Goal: Book appointment/travel/reservation

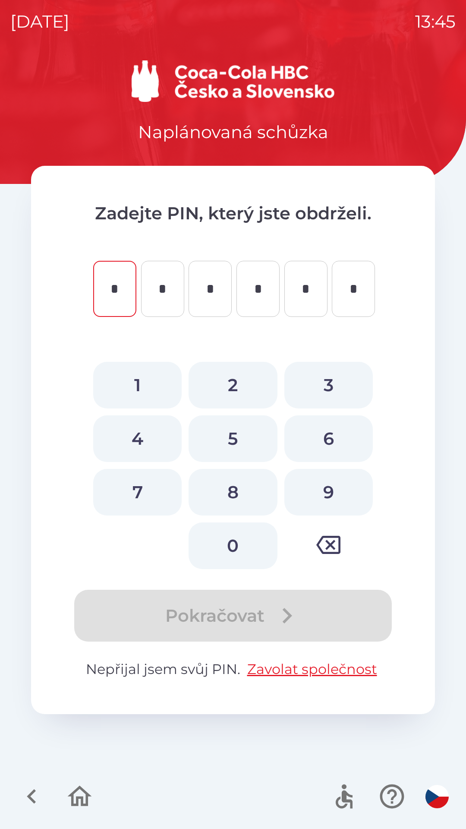
click at [332, 376] on button "3" at bounding box center [328, 385] width 88 height 47
type input "*"
click at [238, 430] on button "5" at bounding box center [233, 438] width 88 height 47
type input "*"
click at [332, 440] on button "6" at bounding box center [328, 438] width 88 height 47
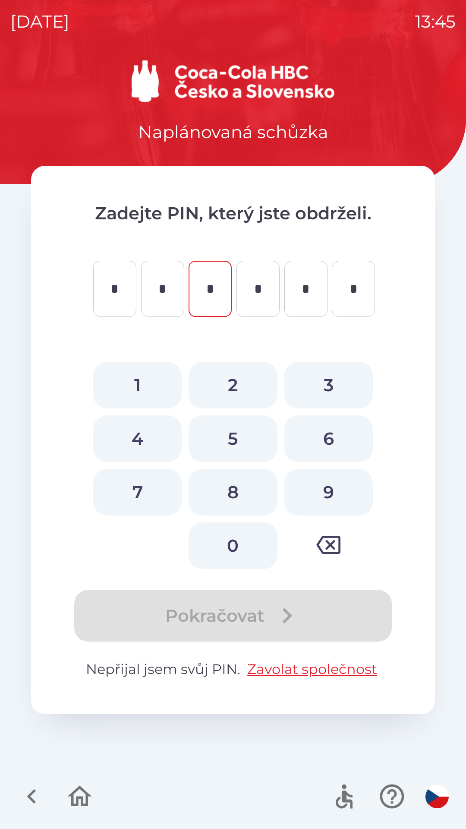
type input "*"
click at [237, 537] on button "0" at bounding box center [233, 545] width 88 height 47
type input "*"
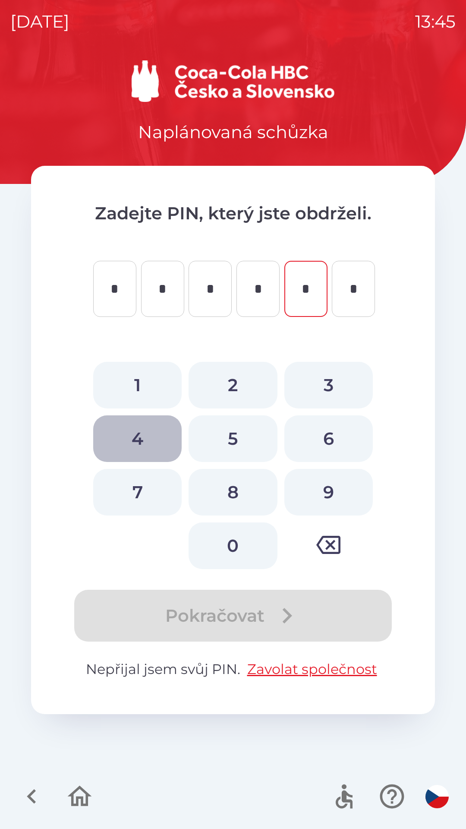
click at [137, 433] on button "4" at bounding box center [137, 438] width 88 height 47
type input "*"
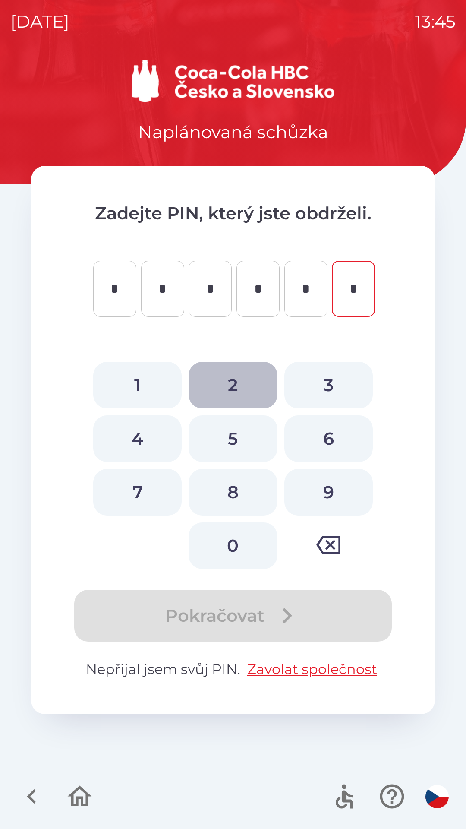
click at [237, 373] on button "2" at bounding box center [233, 385] width 88 height 47
type input "*"
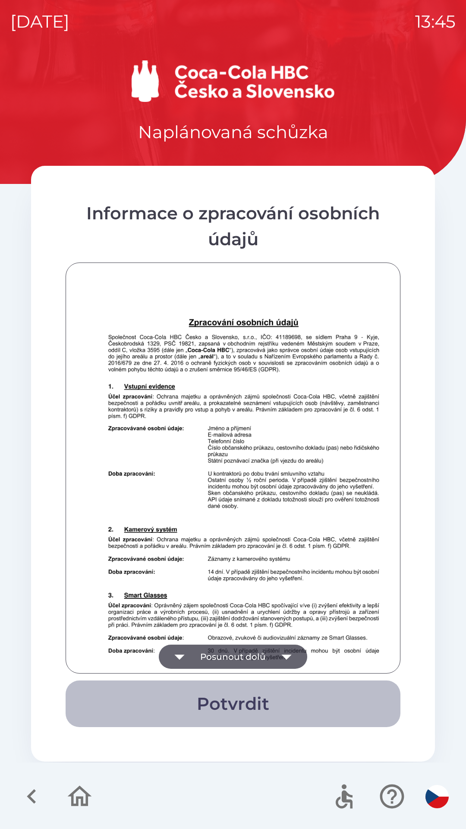
click at [246, 694] on button "Potvrdit" at bounding box center [233, 703] width 335 height 47
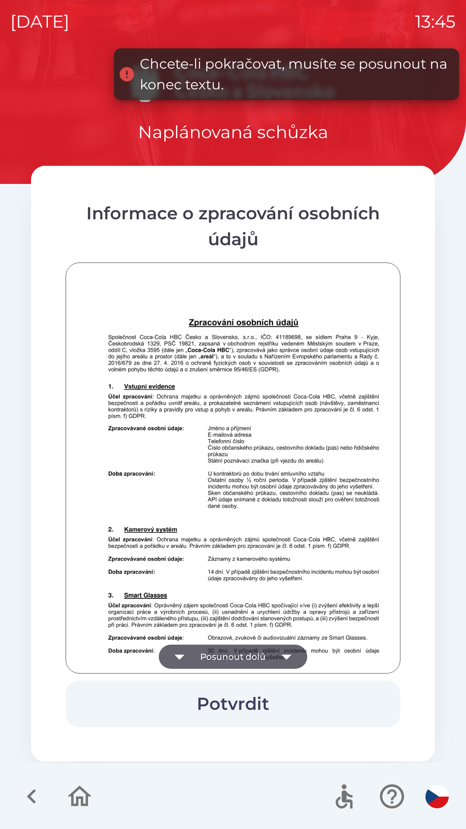
click at [238, 651] on button "Posunout dolů" at bounding box center [233, 656] width 148 height 24
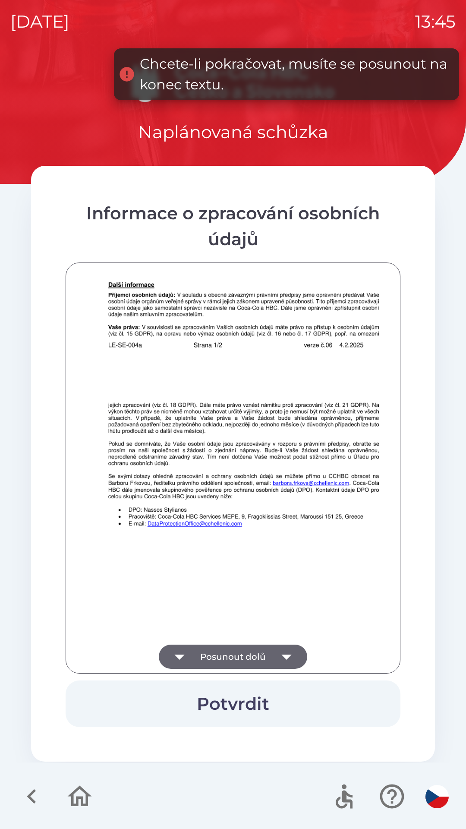
click at [247, 649] on button "Posunout dolů" at bounding box center [233, 656] width 148 height 24
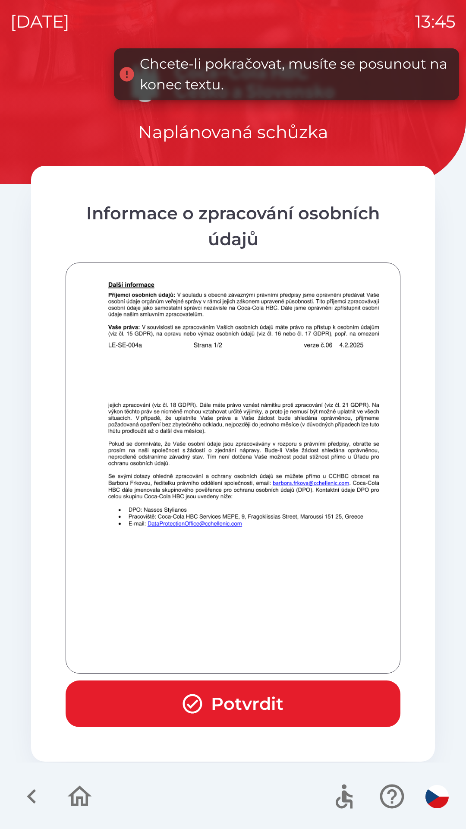
scroll to position [606, 0]
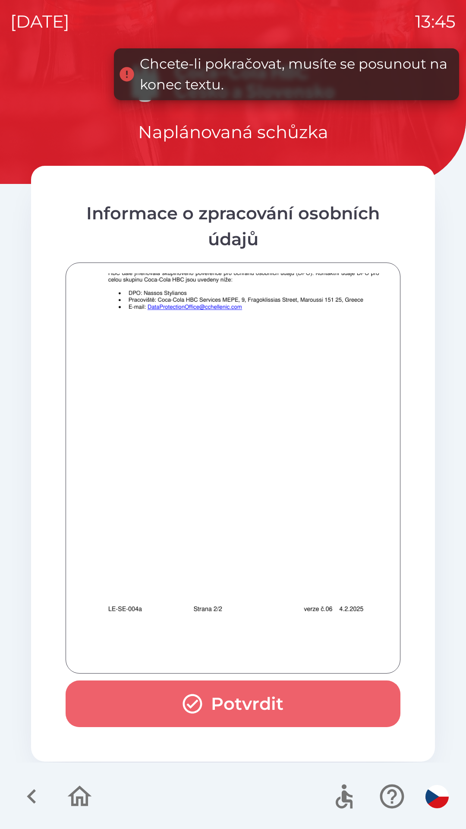
click at [247, 697] on button "Potvrdit" at bounding box center [233, 703] width 335 height 47
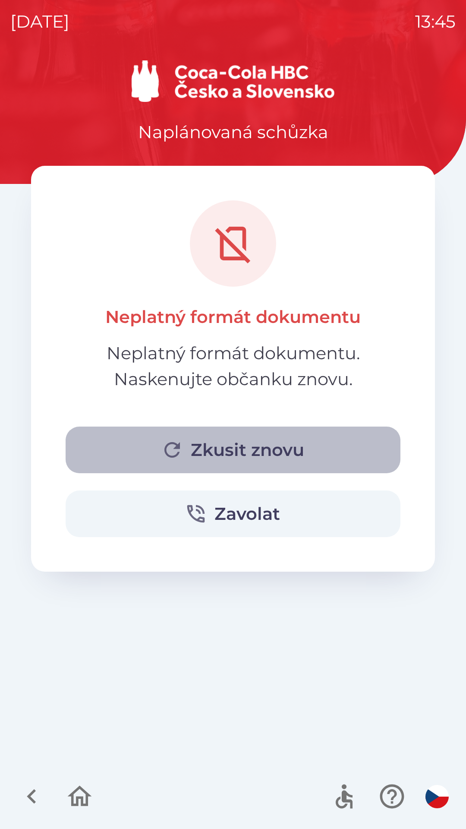
click at [272, 443] on button "Zkusit znovu" at bounding box center [233, 449] width 335 height 47
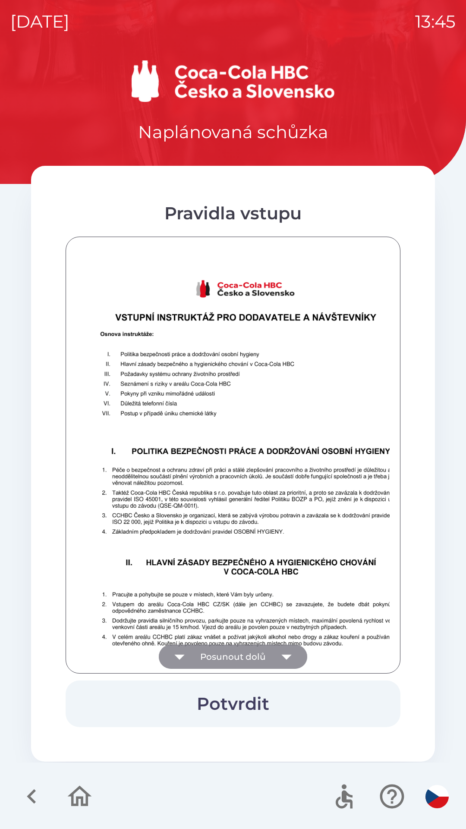
click at [254, 650] on button "Posunout dolů" at bounding box center [233, 656] width 148 height 24
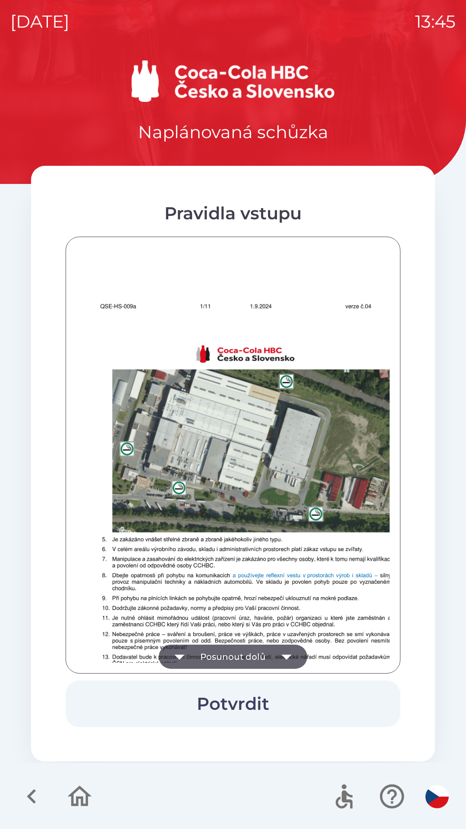
click at [262, 648] on button "Posunout dolů" at bounding box center [233, 656] width 148 height 24
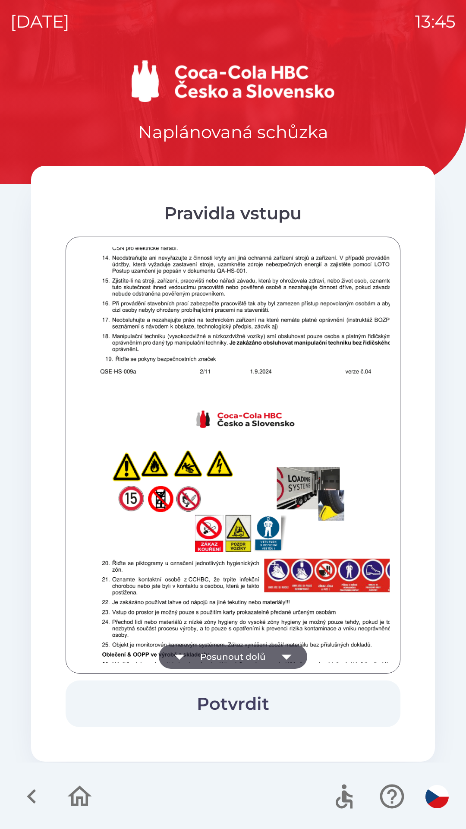
click at [269, 646] on button "Posunout dolů" at bounding box center [233, 656] width 148 height 24
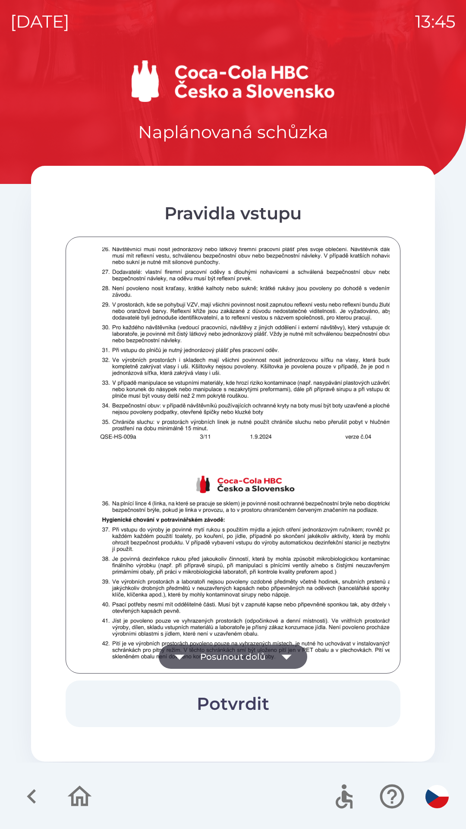
click at [270, 647] on button "Posunout dolů" at bounding box center [233, 656] width 148 height 24
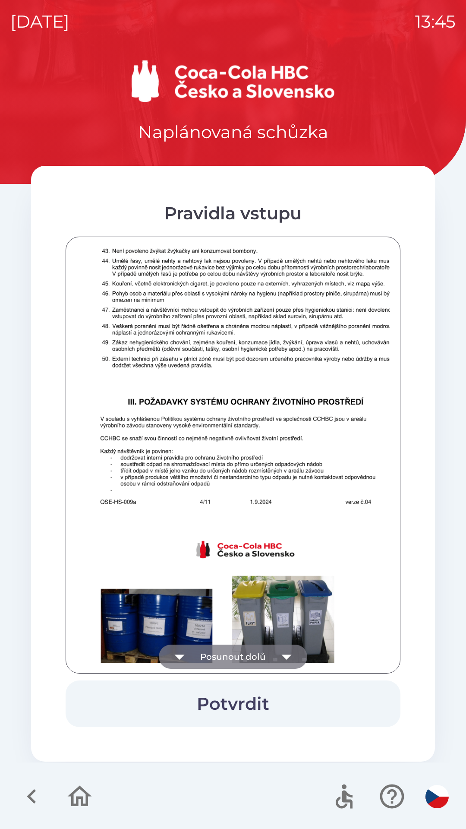
click at [272, 647] on button "Posunout dolů" at bounding box center [233, 656] width 148 height 24
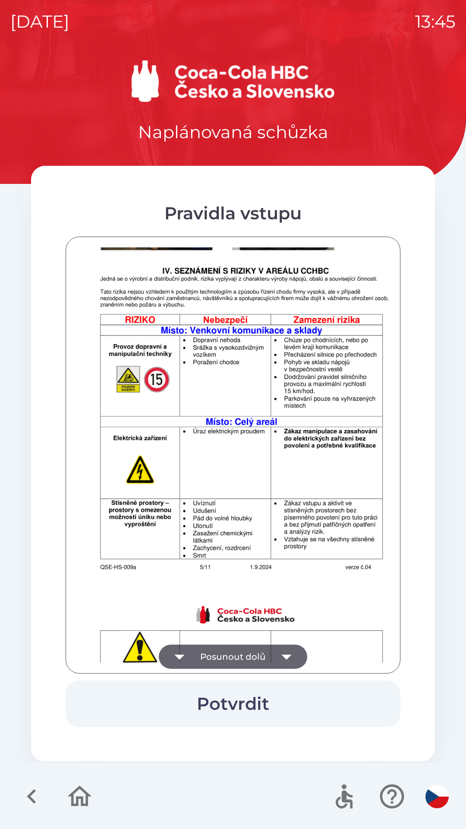
click at [271, 653] on button "Posunout dolů" at bounding box center [233, 656] width 148 height 24
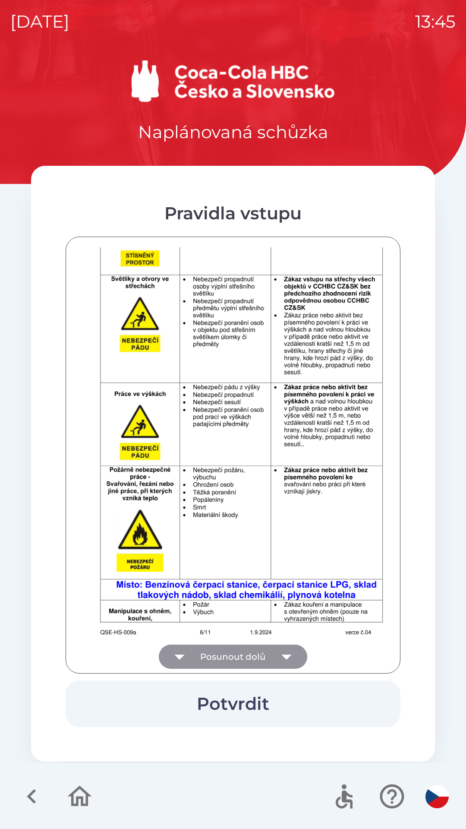
click at [286, 647] on icon "button" at bounding box center [287, 656] width 24 height 24
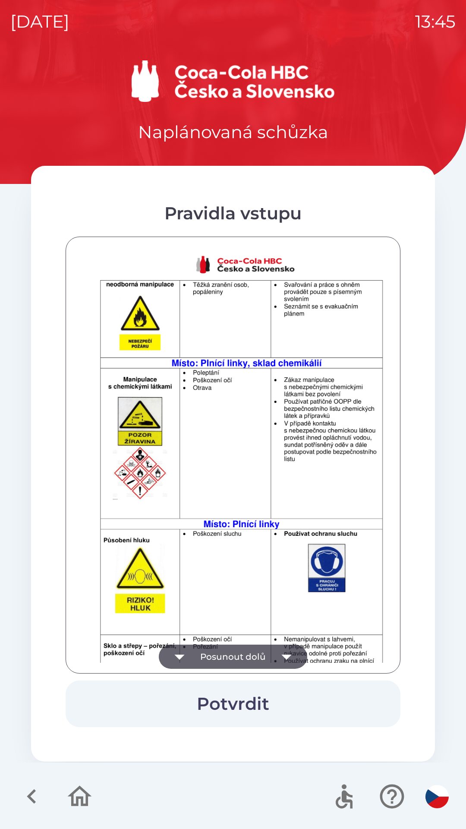
click at [278, 648] on icon "button" at bounding box center [287, 656] width 24 height 24
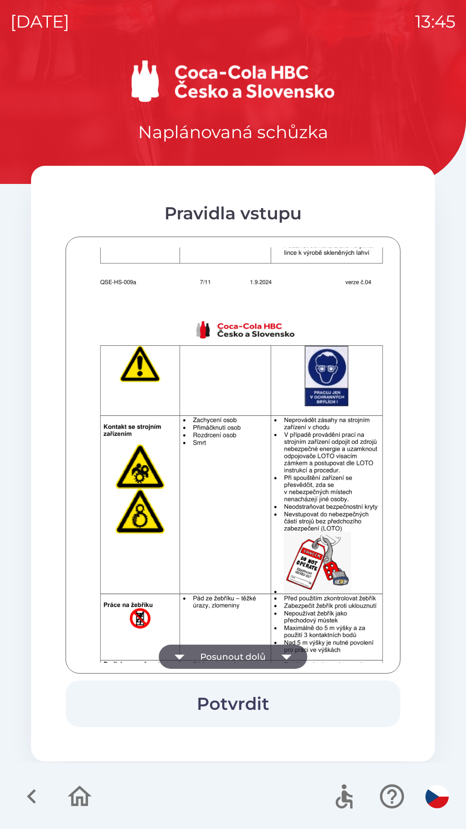
click at [277, 649] on icon "button" at bounding box center [287, 656] width 24 height 24
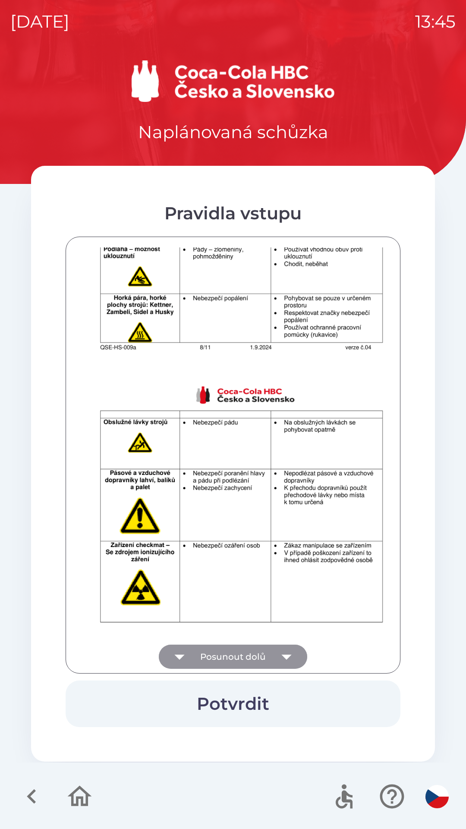
click at [275, 650] on icon "button" at bounding box center [287, 656] width 24 height 24
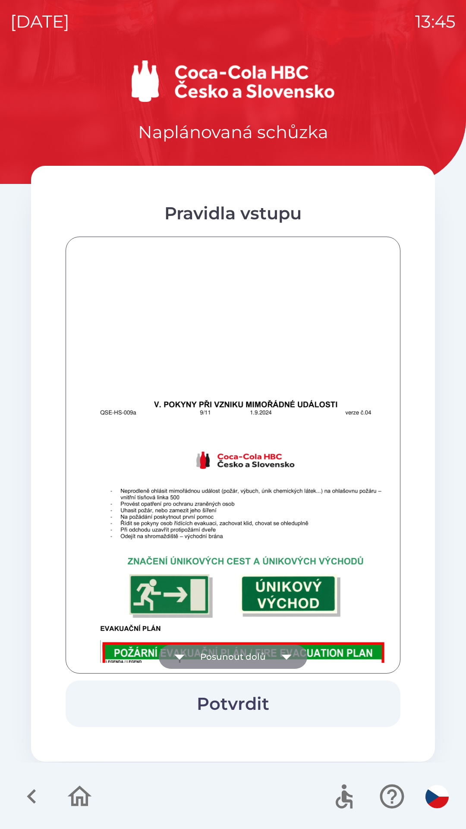
click at [275, 650] on icon "button" at bounding box center [287, 656] width 24 height 24
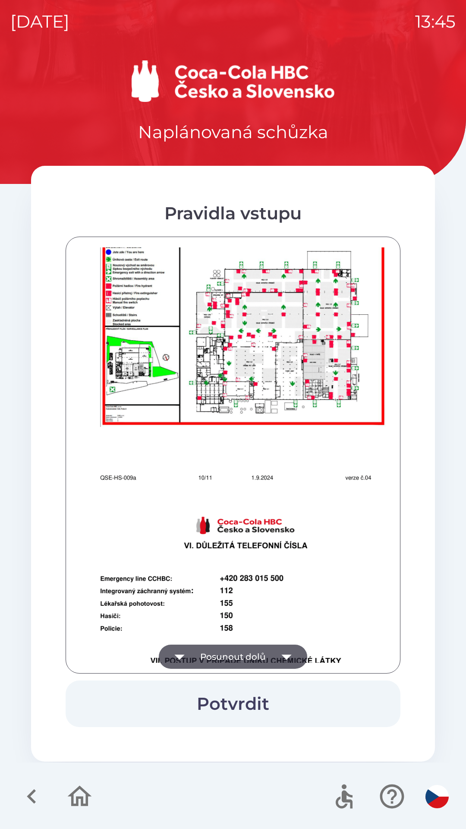
click at [275, 647] on icon "button" at bounding box center [287, 656] width 24 height 24
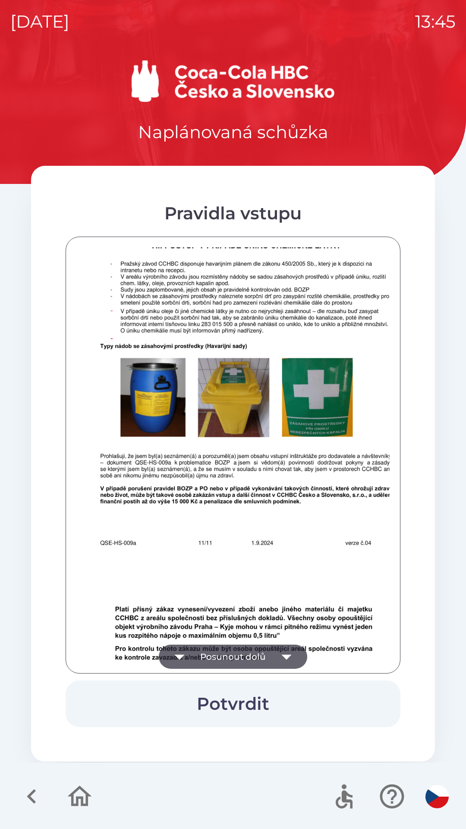
click at [242, 691] on button "Potvrdit" at bounding box center [233, 703] width 335 height 47
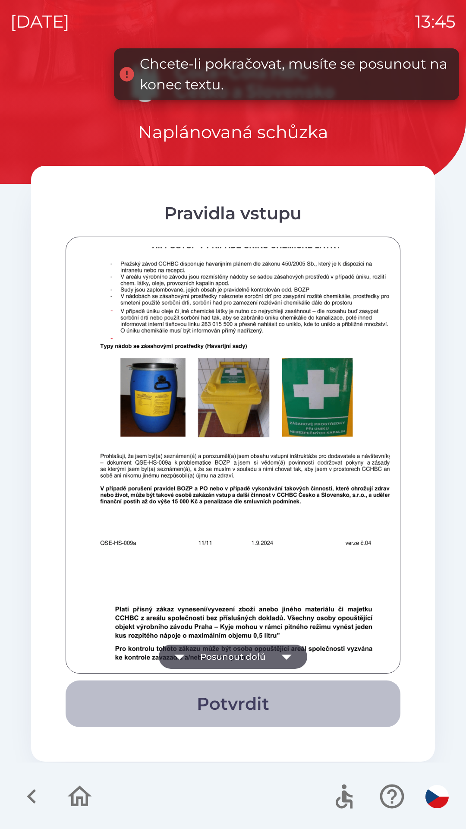
click at [236, 697] on button "Potvrdit" at bounding box center [233, 703] width 335 height 47
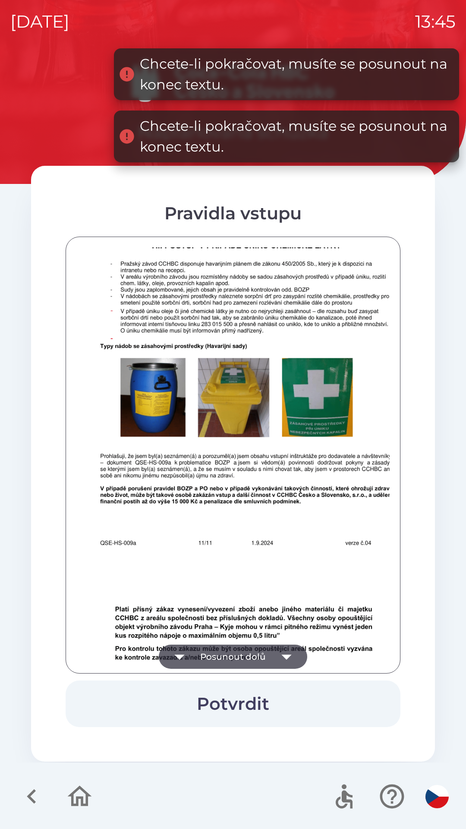
click at [278, 650] on icon "button" at bounding box center [287, 656] width 24 height 24
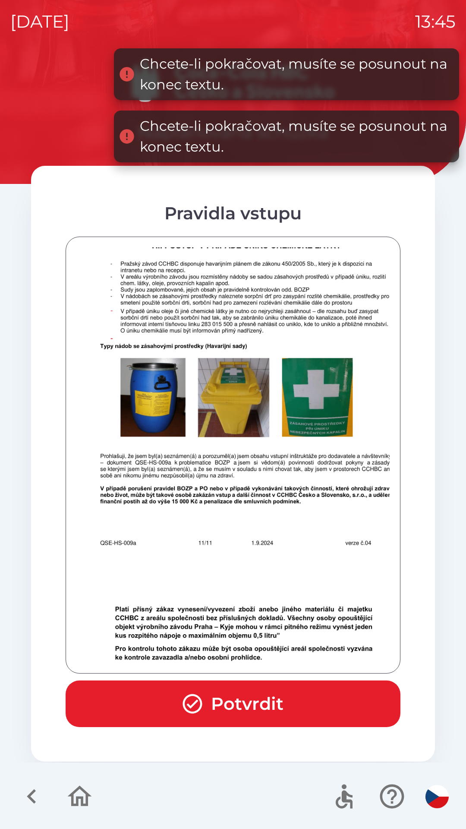
scroll to position [5345, 0]
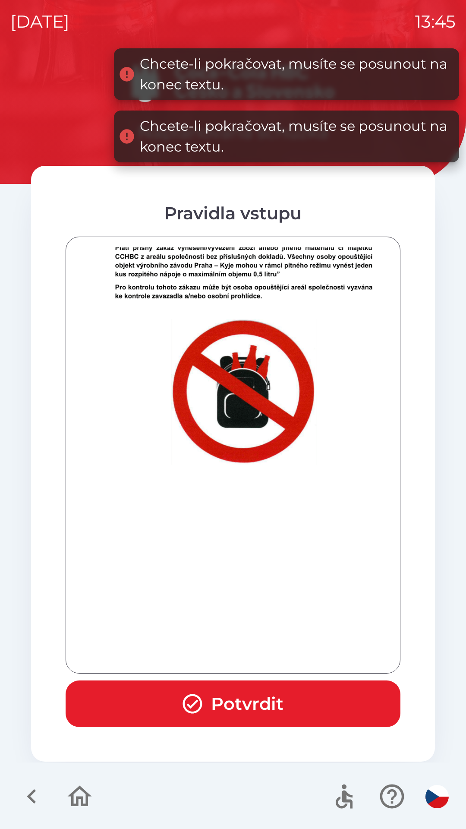
click at [278, 651] on div at bounding box center [232, 454] width 313 height 415
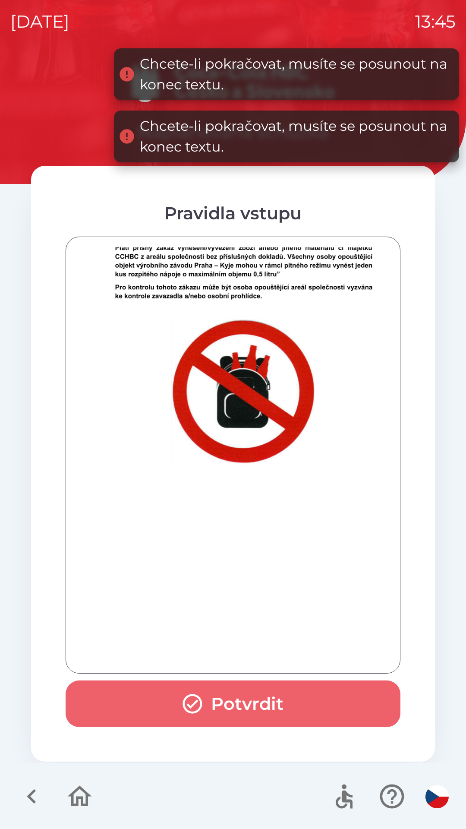
click at [263, 699] on button "Potvrdit" at bounding box center [233, 703] width 335 height 47
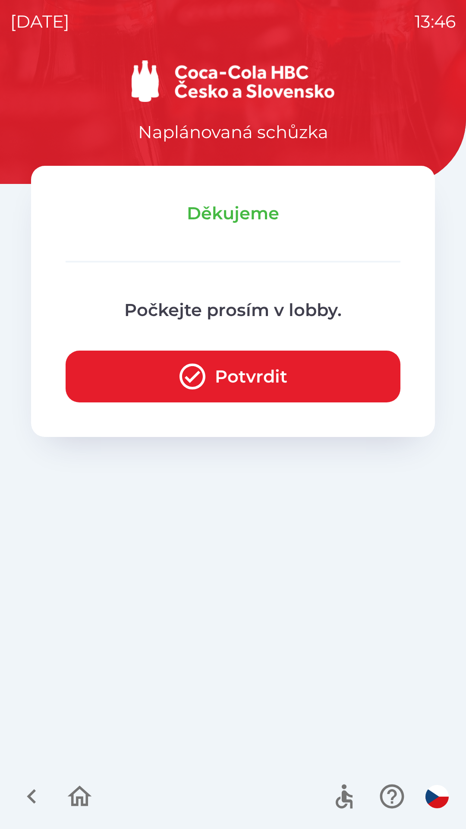
click at [133, 382] on button "Potvrdit" at bounding box center [233, 377] width 335 height 52
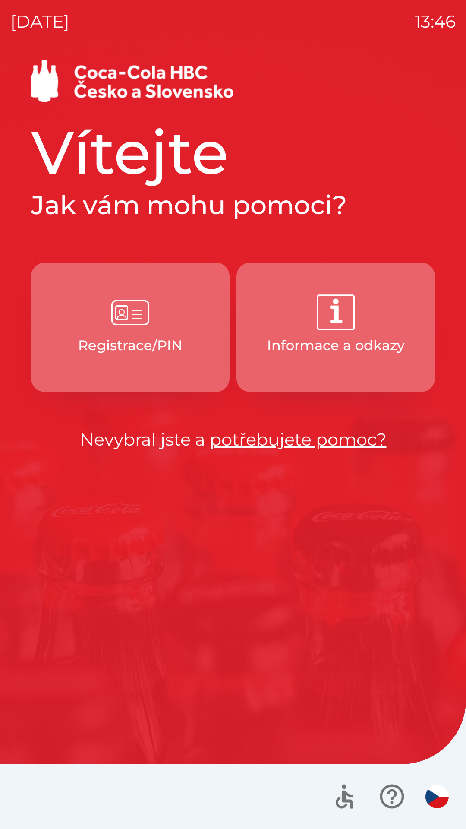
click at [140, 343] on p "Registrace/PIN" at bounding box center [130, 345] width 104 height 21
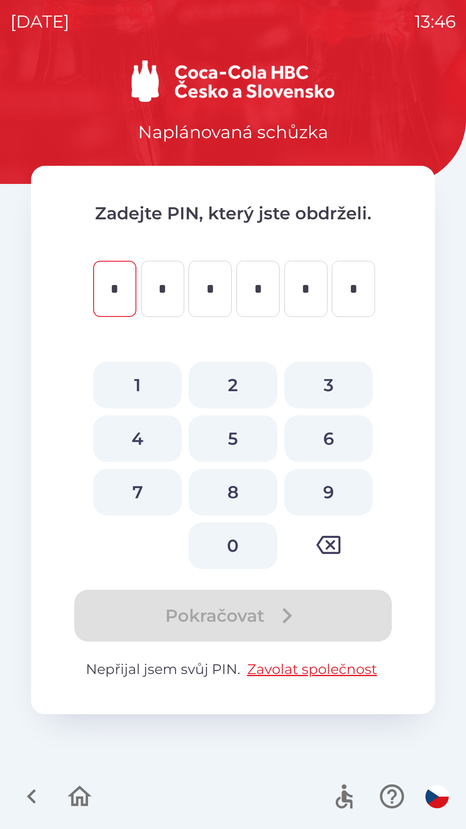
click at [255, 495] on button "8" at bounding box center [233, 492] width 88 height 47
type input "*"
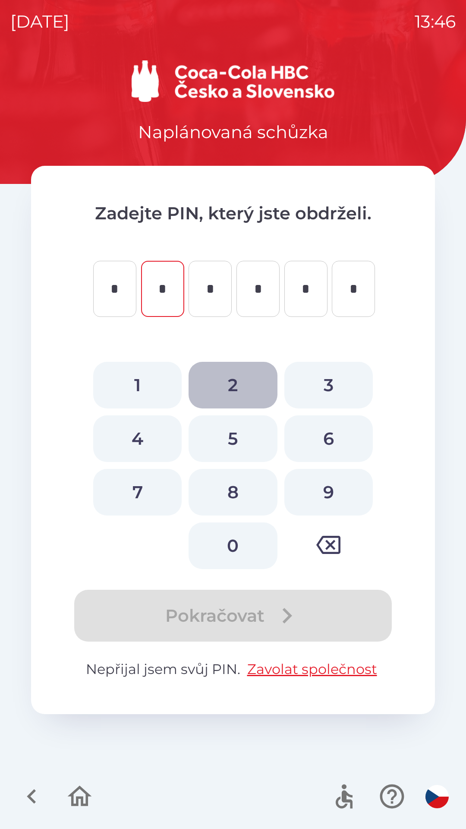
click at [239, 389] on button "2" at bounding box center [233, 385] width 88 height 47
type input "*"
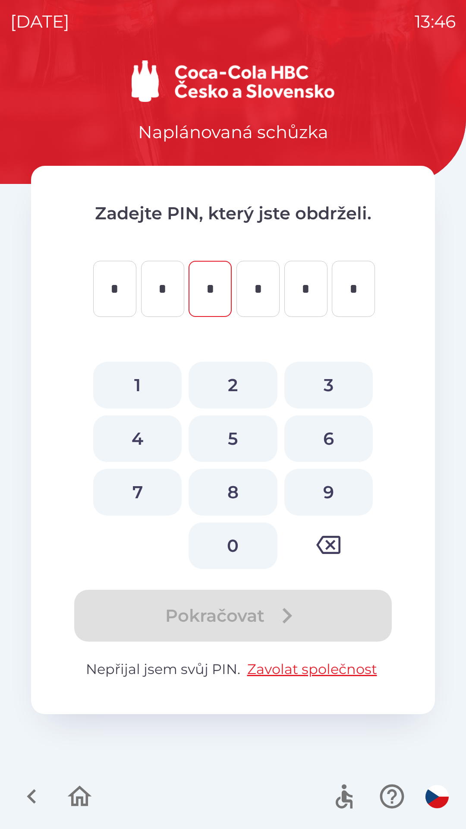
click at [344, 388] on button "3" at bounding box center [328, 385] width 88 height 47
type input "*"
click at [335, 441] on button "6" at bounding box center [328, 438] width 88 height 47
type input "*"
click at [326, 499] on button "9" at bounding box center [328, 492] width 88 height 47
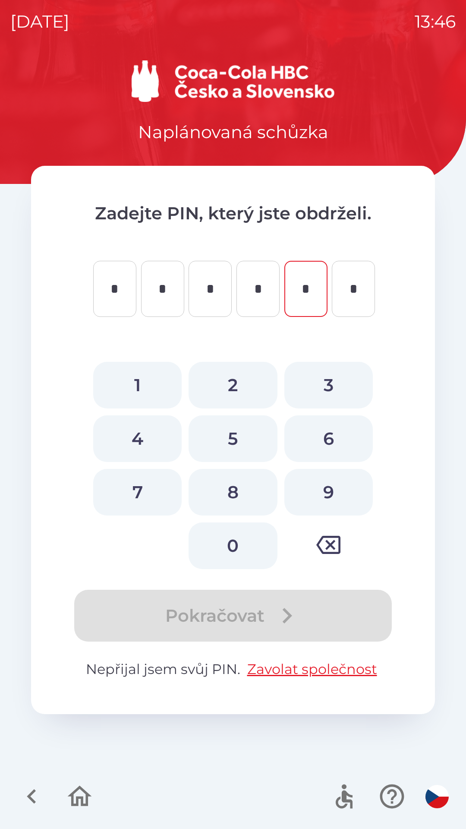
type input "*"
click at [325, 384] on button "3" at bounding box center [328, 385] width 88 height 47
type input "*"
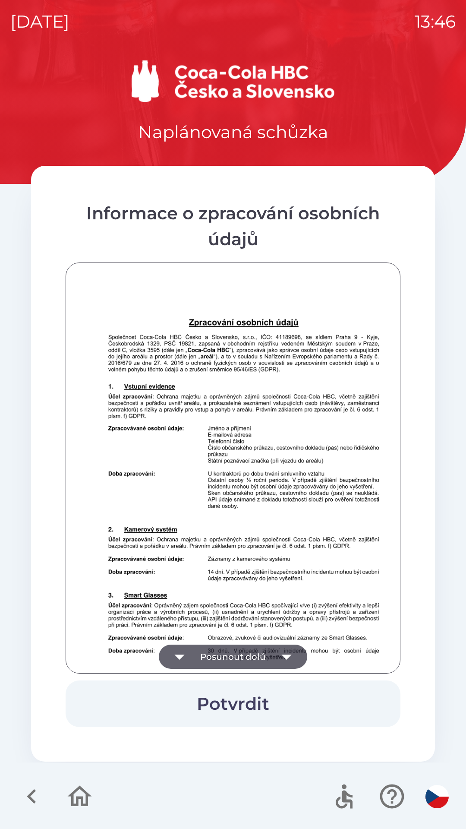
click at [273, 648] on button "Posunout dolů" at bounding box center [233, 656] width 148 height 24
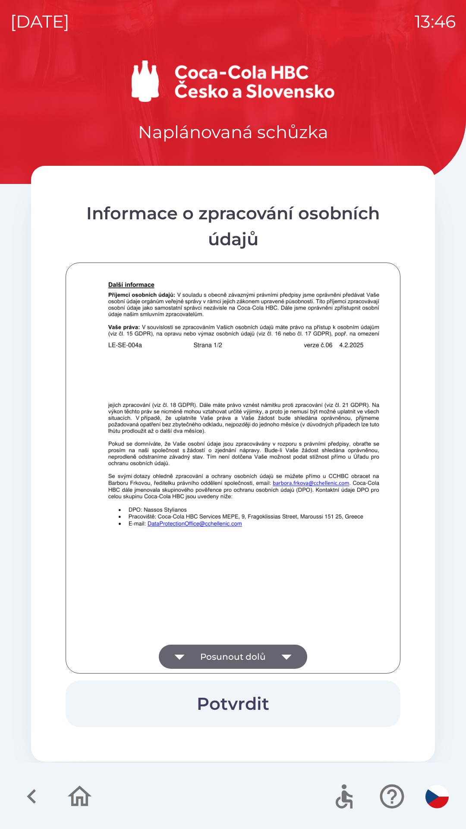
click at [279, 653] on icon "button" at bounding box center [287, 656] width 24 height 24
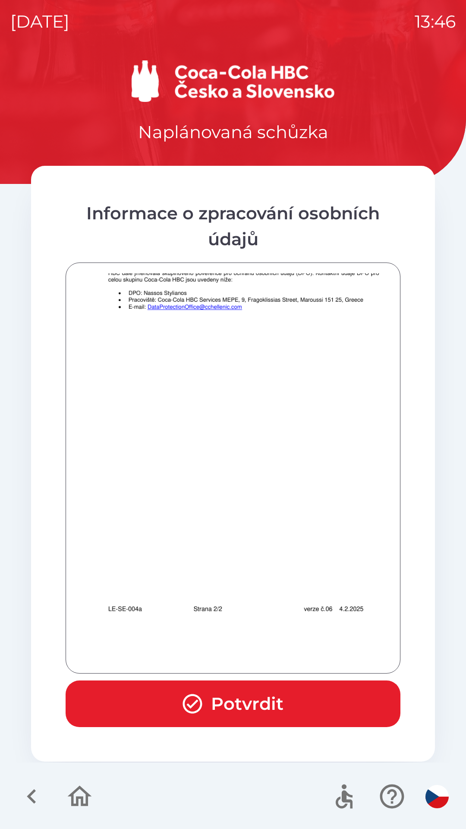
click at [278, 649] on div at bounding box center [232, 467] width 313 height 389
click at [288, 706] on button "Potvrdit" at bounding box center [233, 703] width 335 height 47
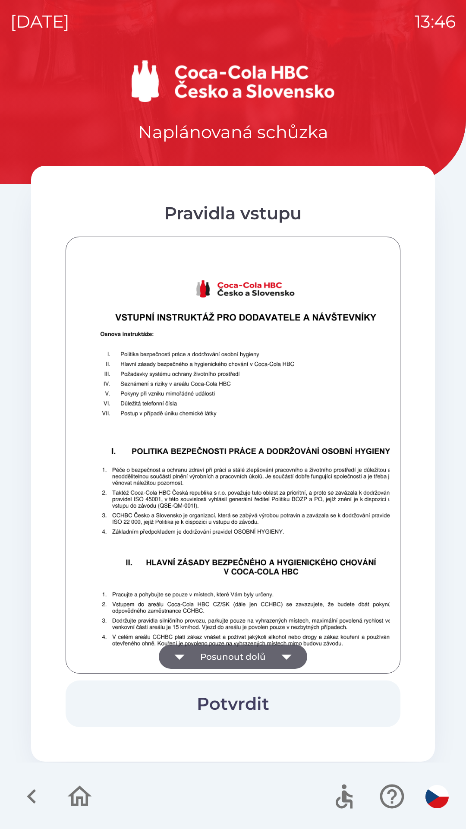
click at [278, 648] on icon "button" at bounding box center [287, 656] width 24 height 24
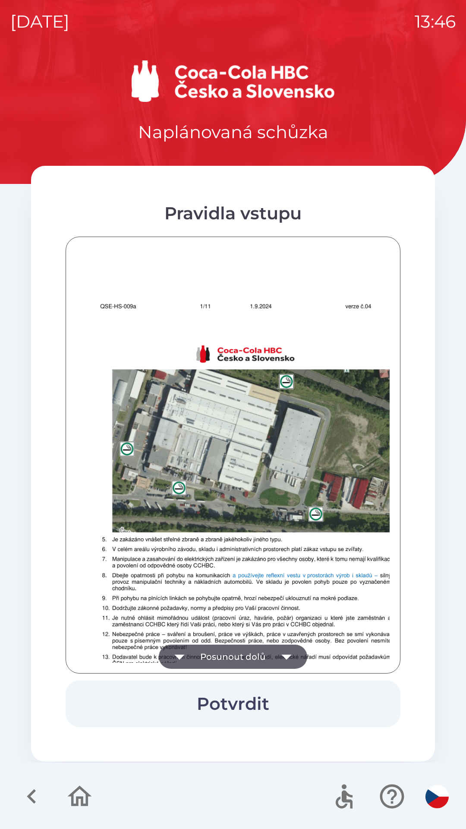
click at [279, 652] on icon "button" at bounding box center [287, 656] width 24 height 24
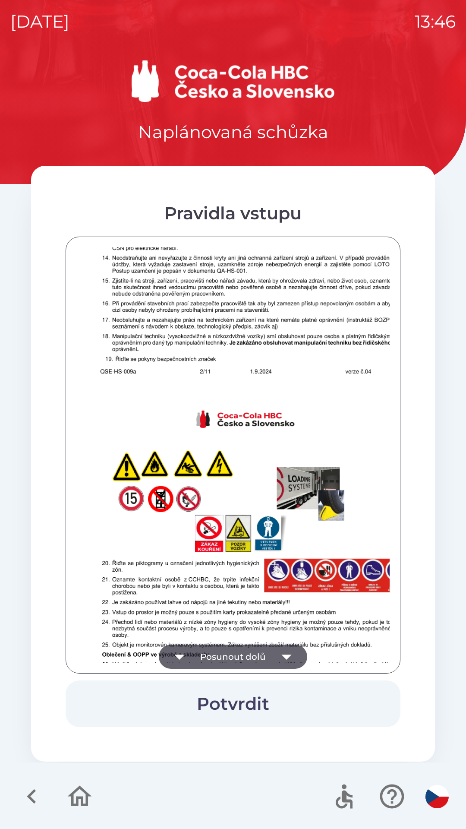
click at [281, 651] on icon "button" at bounding box center [287, 656] width 24 height 24
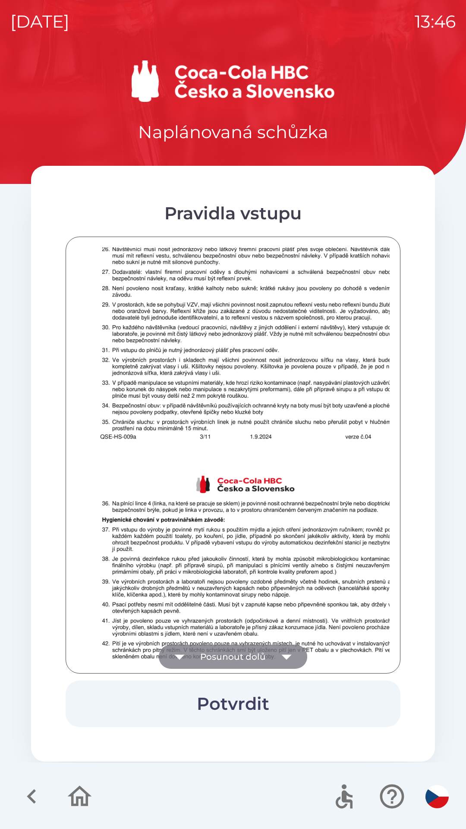
click at [286, 654] on icon "button" at bounding box center [287, 656] width 24 height 24
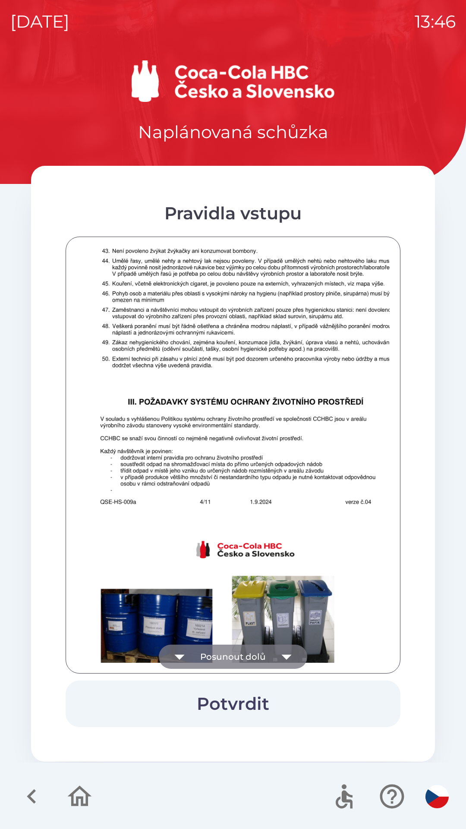
click at [288, 651] on icon "button" at bounding box center [287, 656] width 24 height 24
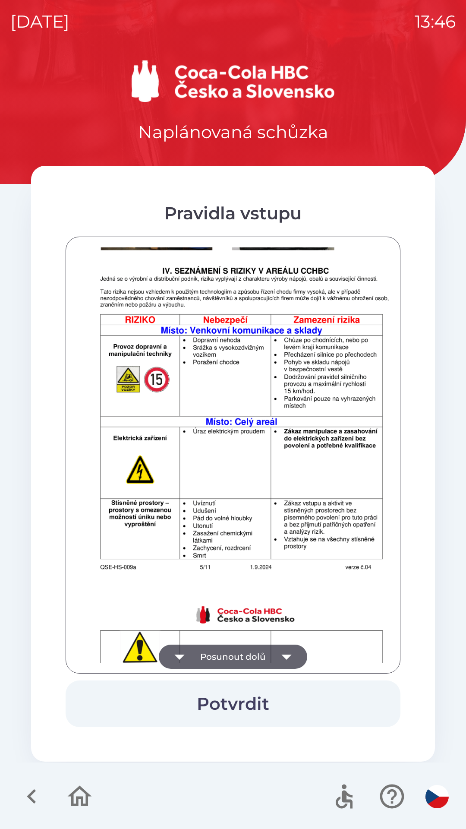
click at [288, 652] on icon "button" at bounding box center [287, 656] width 24 height 24
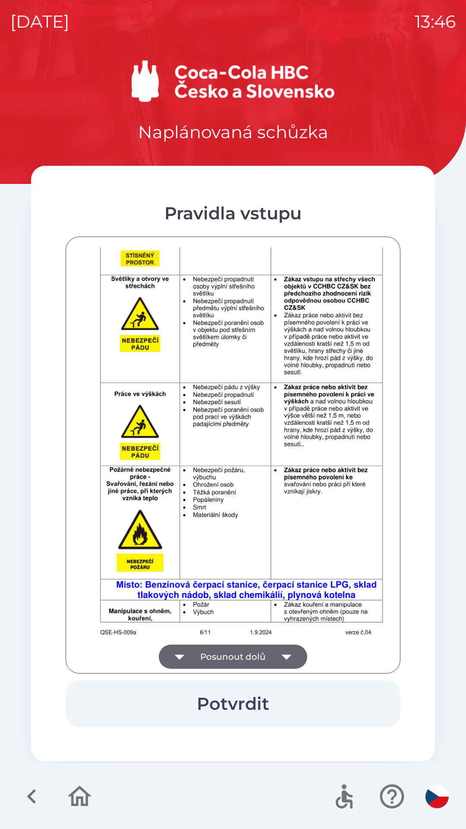
click at [294, 649] on icon "button" at bounding box center [287, 656] width 24 height 24
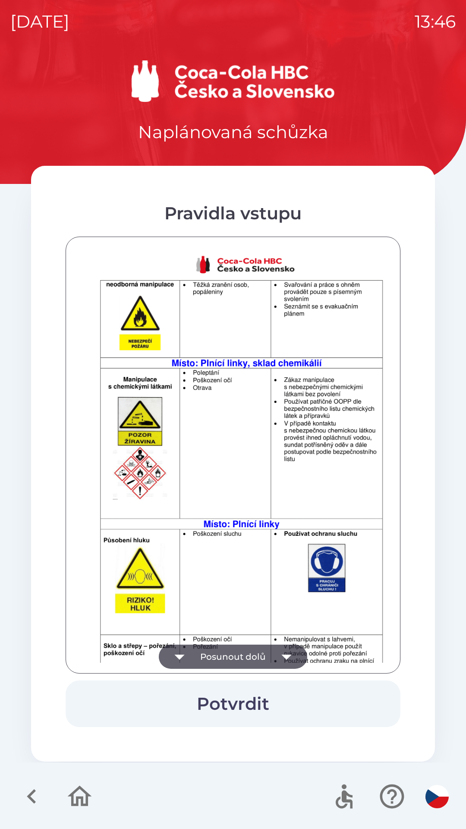
click at [287, 648] on icon "button" at bounding box center [287, 656] width 24 height 24
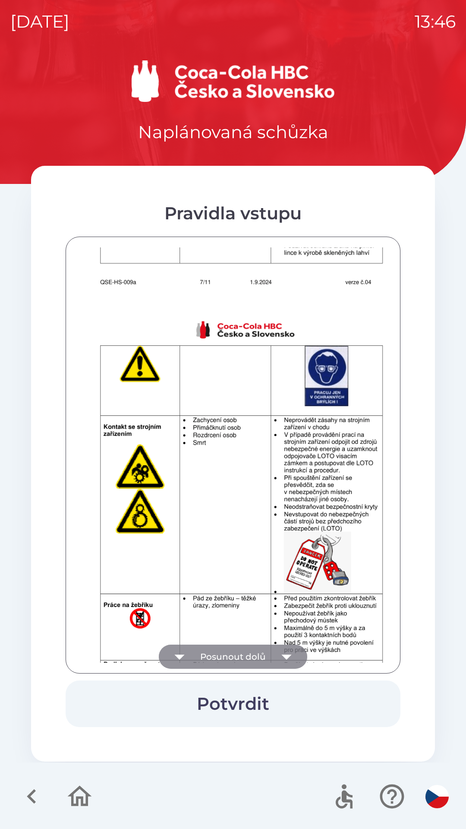
click at [281, 649] on icon "button" at bounding box center [287, 656] width 24 height 24
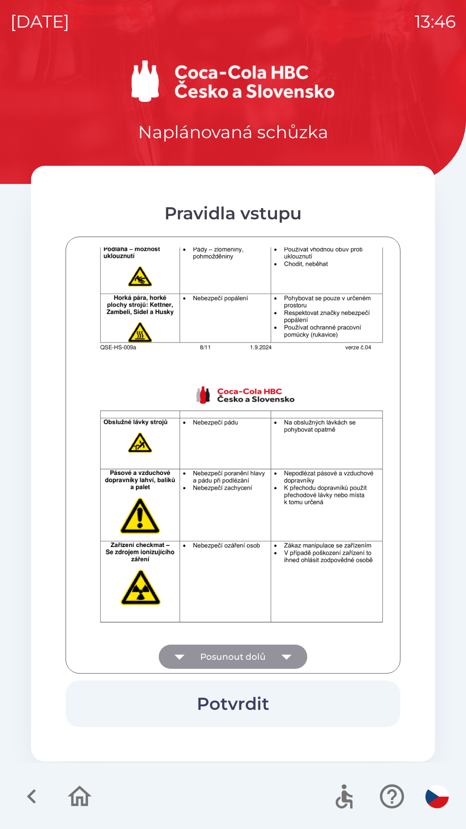
click at [279, 651] on icon "button" at bounding box center [287, 656] width 24 height 24
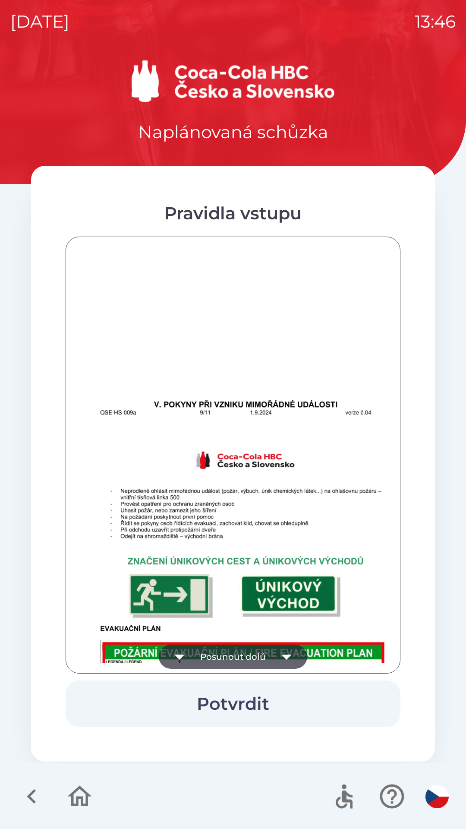
click at [280, 653] on icon "button" at bounding box center [287, 656] width 24 height 24
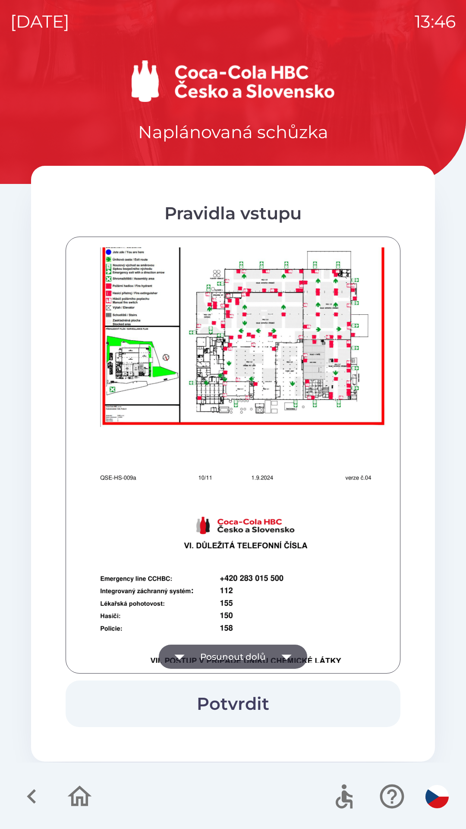
click at [279, 645] on icon "button" at bounding box center [287, 656] width 24 height 24
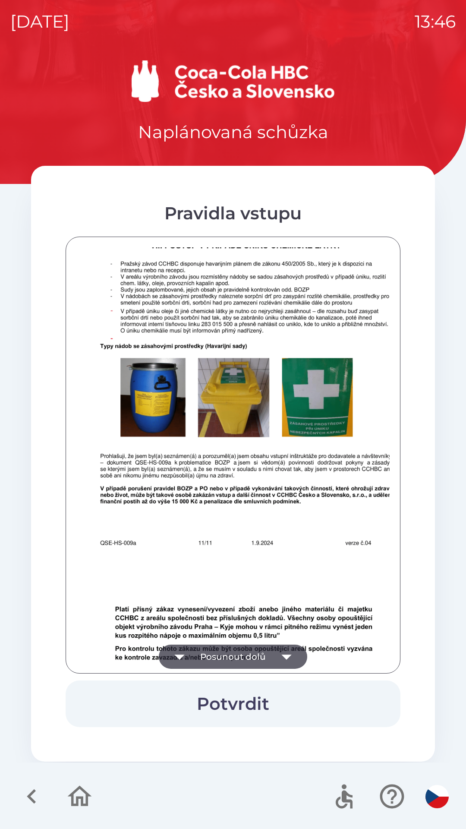
click at [285, 646] on icon "button" at bounding box center [287, 656] width 24 height 24
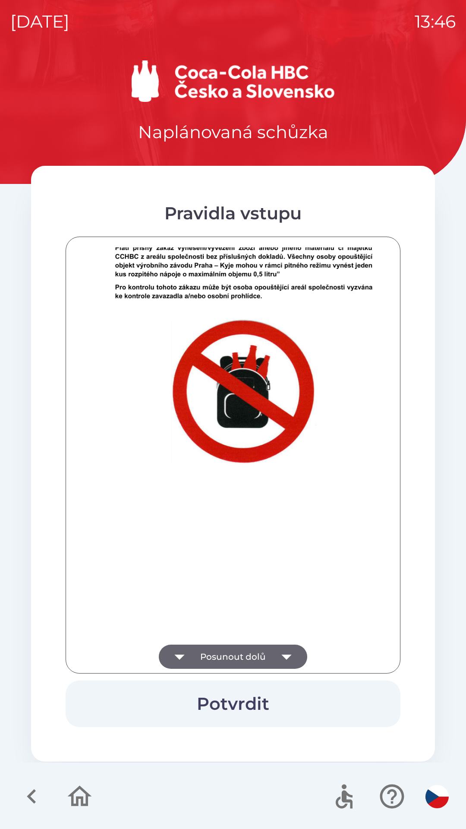
click at [287, 648] on div at bounding box center [232, 454] width 313 height 415
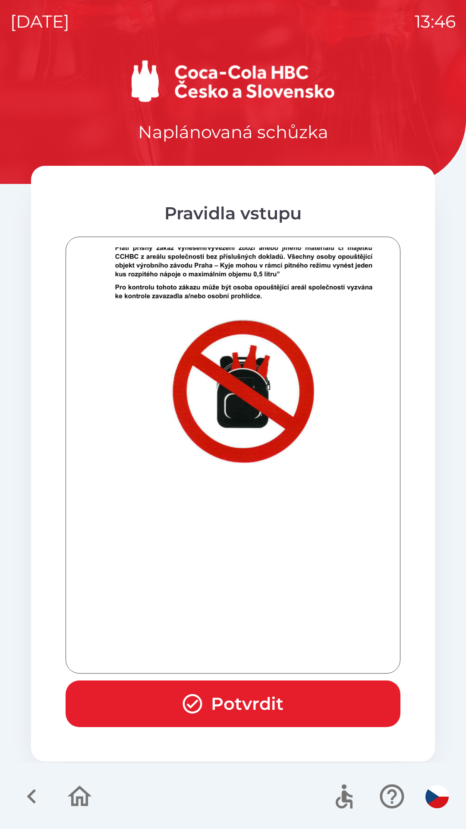
click at [278, 701] on button "Potvrdit" at bounding box center [233, 703] width 335 height 47
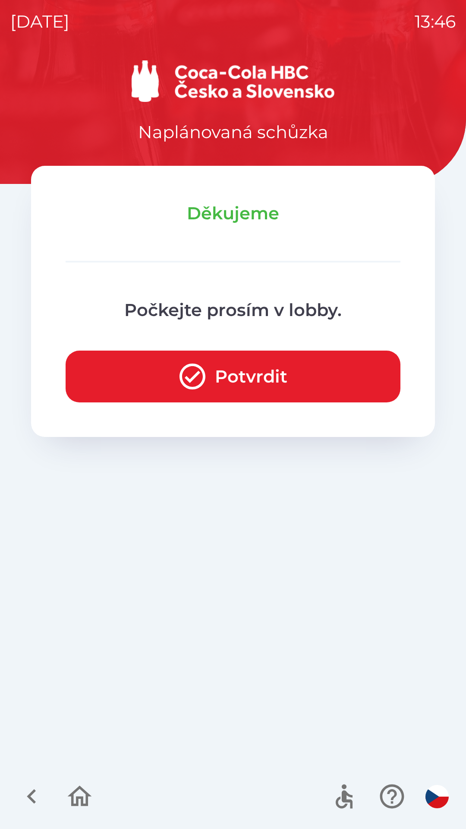
click at [268, 377] on button "Potvrdit" at bounding box center [233, 377] width 335 height 52
